Goal: Find specific page/section: Find specific page/section

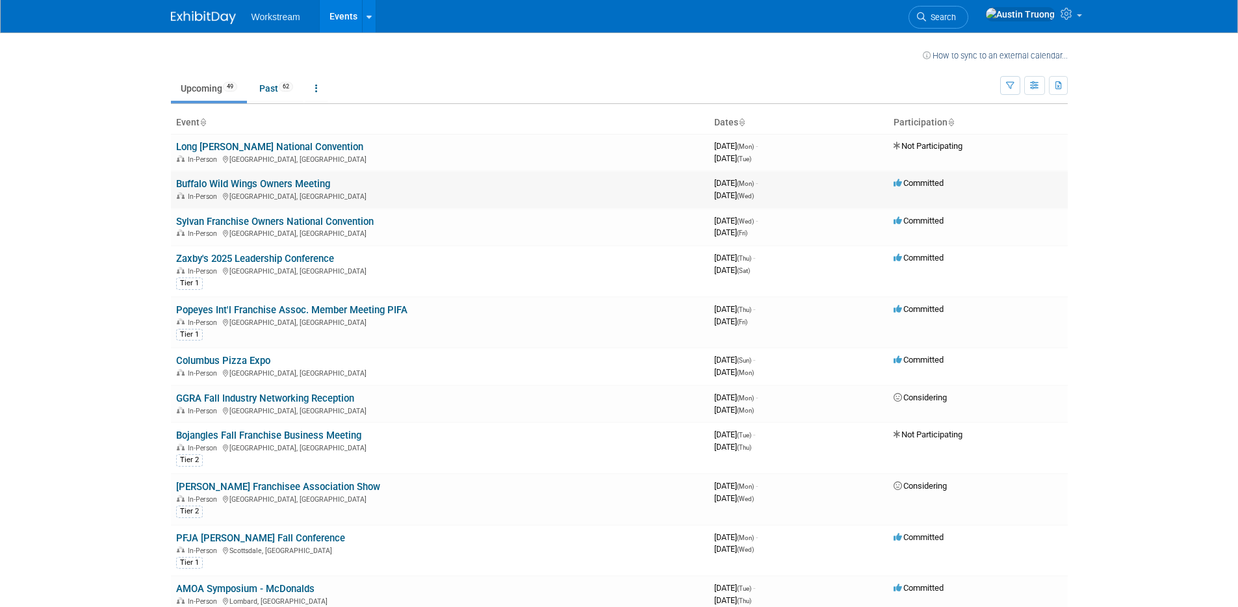
click at [734, 183] on span "[DATE] (Mon) -" at bounding box center [736, 183] width 44 height 10
click at [733, 218] on span "[DATE] (Wed) -" at bounding box center [736, 221] width 44 height 10
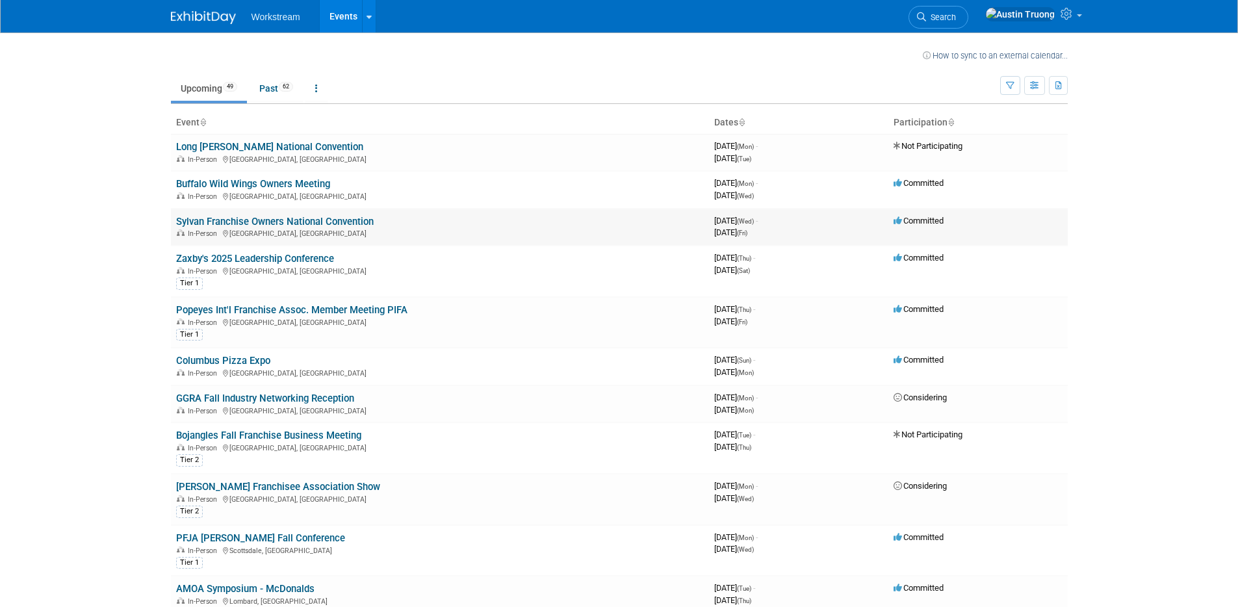
click at [733, 218] on span "[DATE] (Wed) -" at bounding box center [736, 221] width 44 height 10
click at [743, 183] on span "[DATE] (Mon) -" at bounding box center [736, 183] width 44 height 10
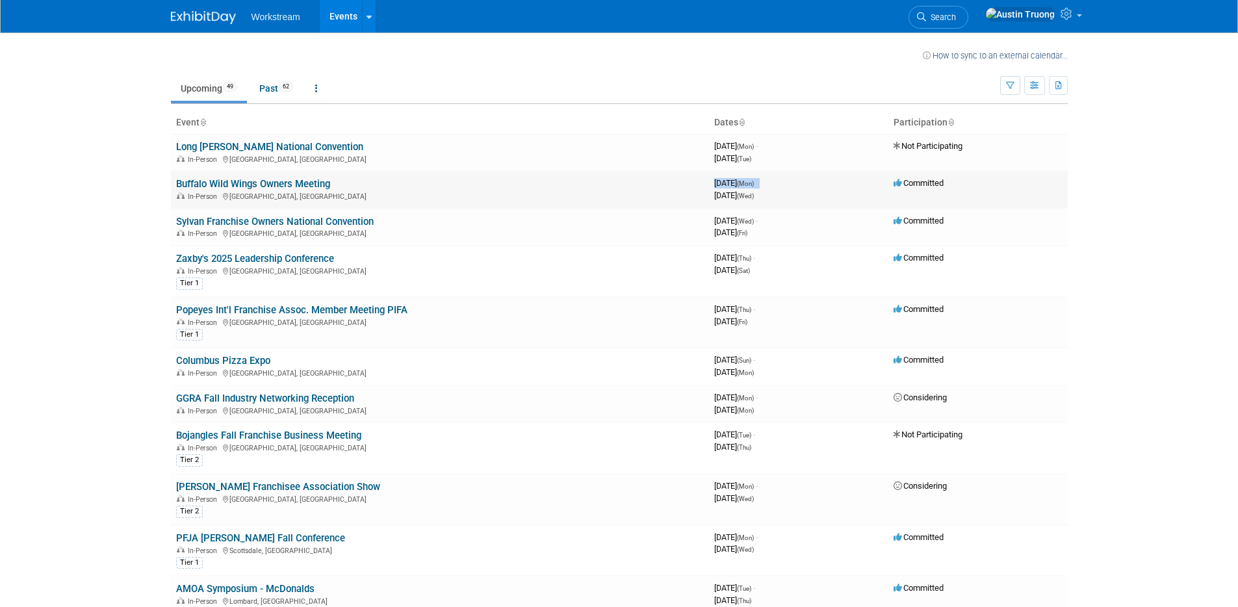
click at [743, 183] on span "[DATE] (Mon) -" at bounding box center [736, 183] width 44 height 10
